Goal: Communication & Community: Answer question/provide support

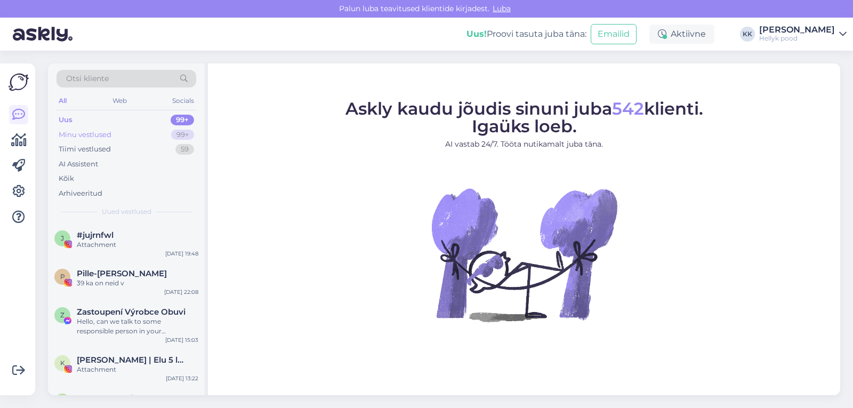
click at [97, 133] on div "Minu vestlused" at bounding box center [85, 135] width 53 height 11
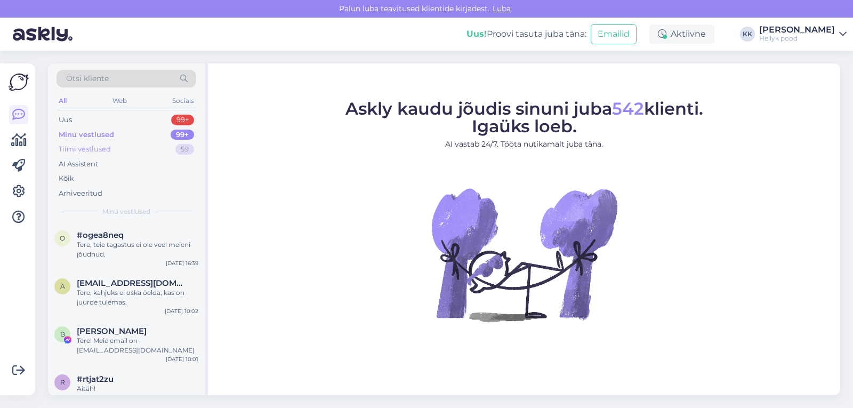
click at [98, 148] on div "Tiimi vestlused" at bounding box center [85, 149] width 52 height 11
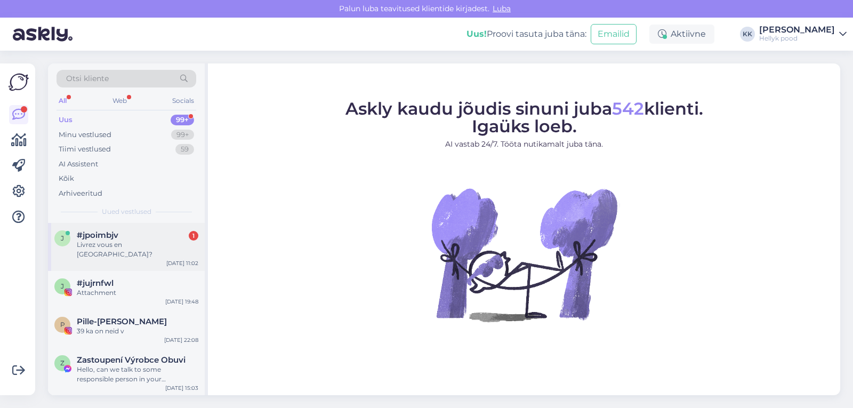
click at [102, 232] on span "#jpoimbjv" at bounding box center [98, 235] width 42 height 10
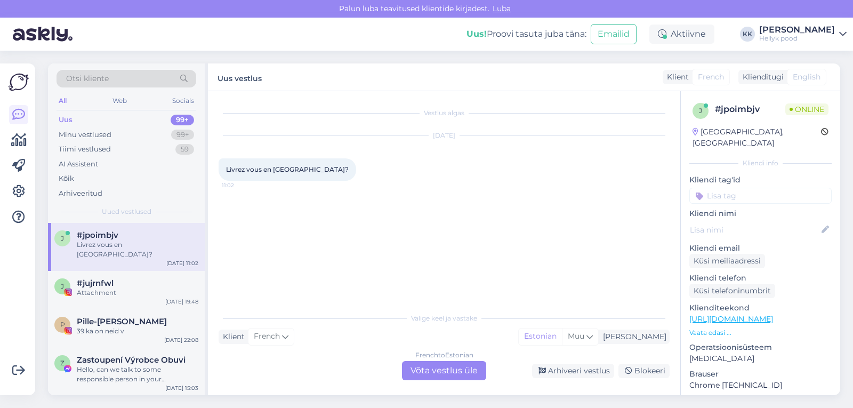
click at [437, 377] on div "French to Estonian Võta vestlus üle" at bounding box center [444, 370] width 84 height 19
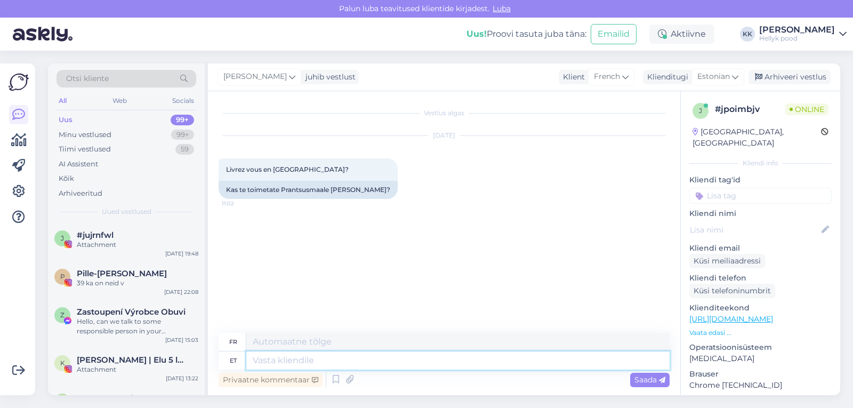
click at [299, 359] on textarea at bounding box center [457, 360] width 423 height 18
type textarea "Tere"
type textarea "Bonjour"
type textarea "Tere,"
type textarea "Bonjour,"
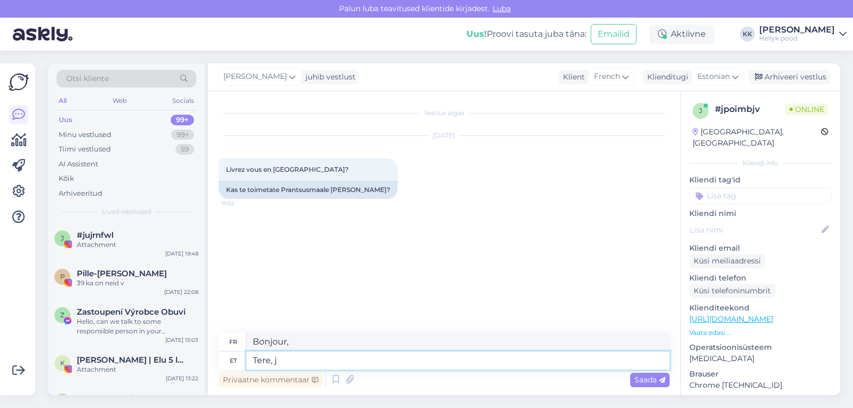
type textarea "Tere, ja"
type textarea "Bonjour, et"
type textarea "Tere, ja postitame"
type textarea "Bonjour, et nous publierons"
type textarea "Tere, ja"
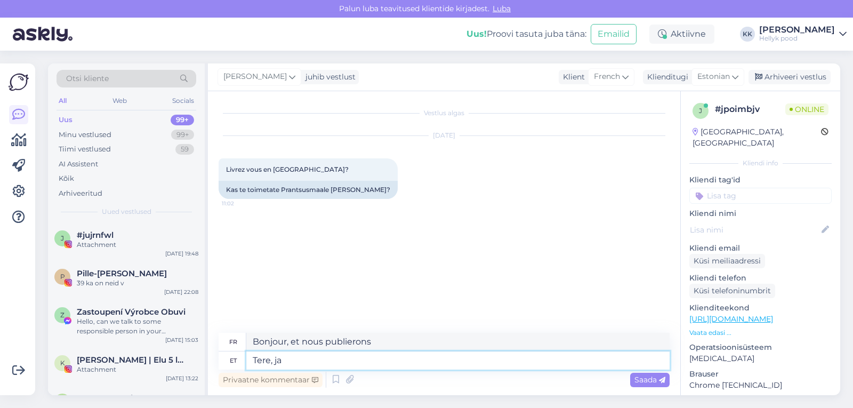
type textarea "Bonjour, et"
type textarea "Tere, ja meilt s"
type textarea "Bonjour, et de notre part"
type textarea "Tere, ja meilt saab t"
type textarea "Bonjour, et nous pouvons"
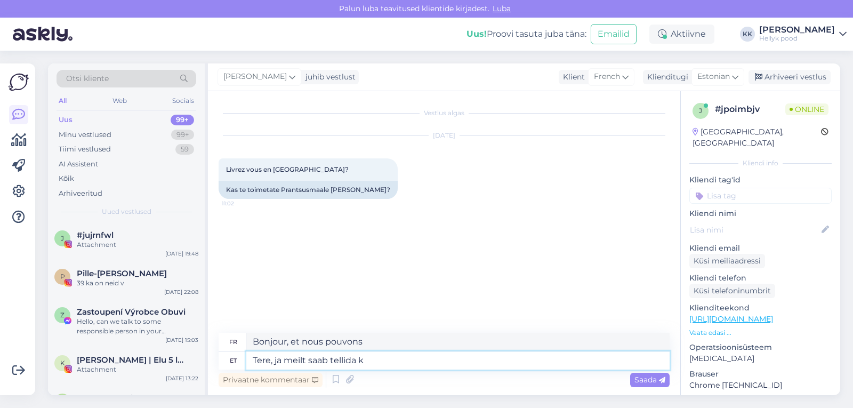
type textarea "Tere, ja meilt saab tellida ka"
type textarea "Bonjour, et vous pouvez commander chez nous"
type textarea "Tere, ja meilt saab tellida ka p"
type textarea "Bonjour, et vous pouvez également commander chez nous"
type textarea "Tere, ja meilt saab tellida ka [GEOGRAPHIC_DATA]"
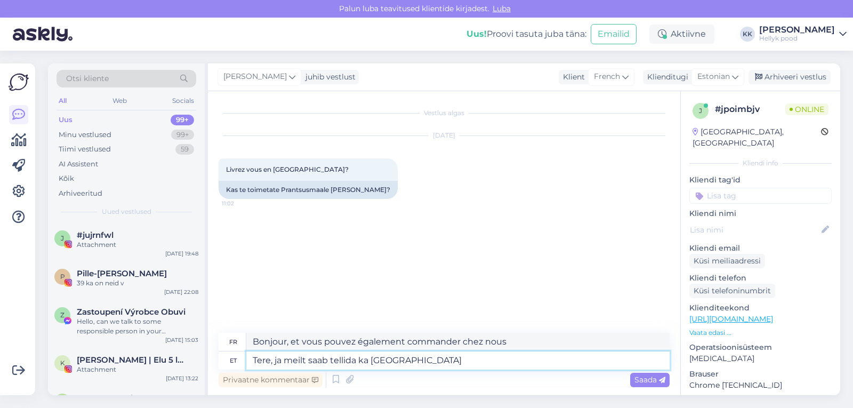
type textarea "Bonjour, et vous pouvez également commander chez nous vers la [GEOGRAPHIC_DATA]."
type textarea "Tere, ja meilt saab tellida ka [GEOGRAPHIC_DATA]"
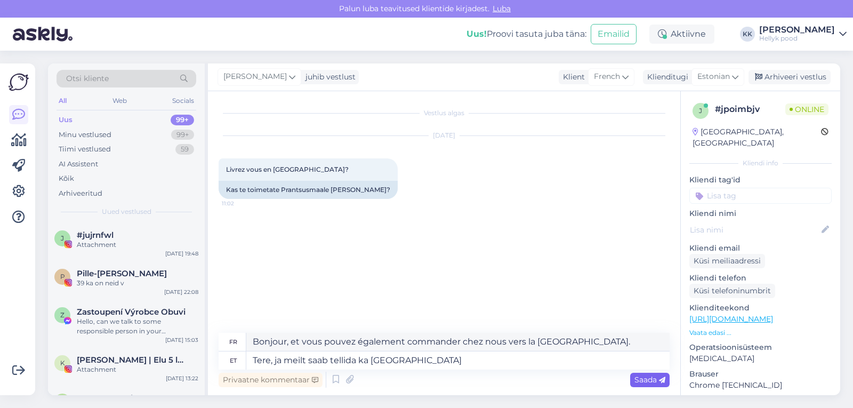
click at [647, 377] on span "Saada" at bounding box center [649, 380] width 31 height 10
